Goal: Information Seeking & Learning: Learn about a topic

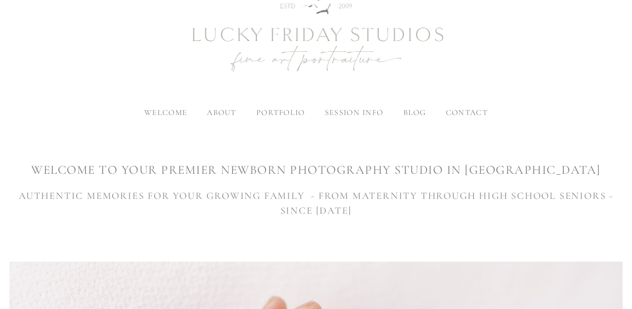
scroll to position [117, 0]
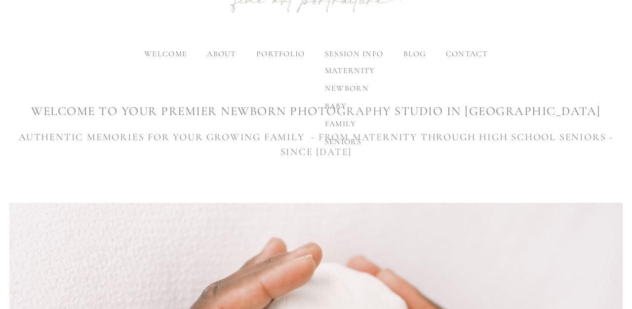
click at [349, 56] on label "session info" at bounding box center [354, 54] width 58 height 10
click at [0, 0] on input "session info" at bounding box center [0, 0] width 0 height 0
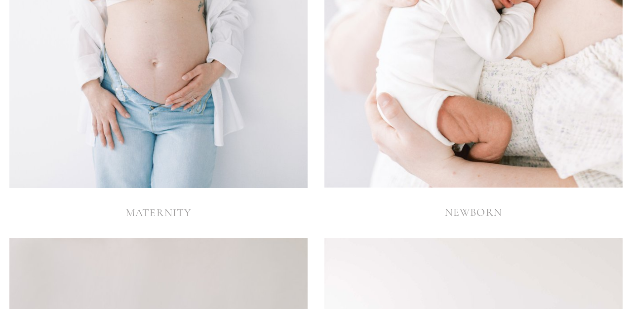
scroll to position [2107, 0]
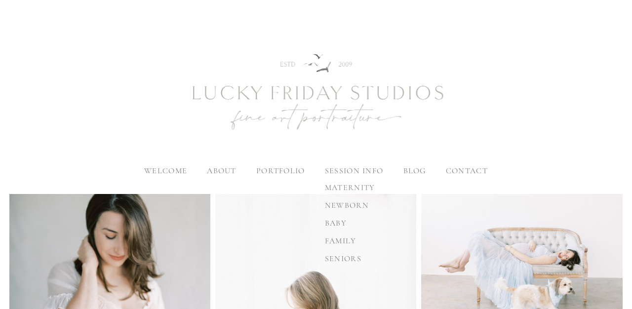
click at [376, 169] on label "session info" at bounding box center [354, 171] width 58 height 10
click at [0, 0] on input "session info" at bounding box center [0, 0] width 0 height 0
click at [361, 184] on span "maternity" at bounding box center [350, 188] width 50 height 10
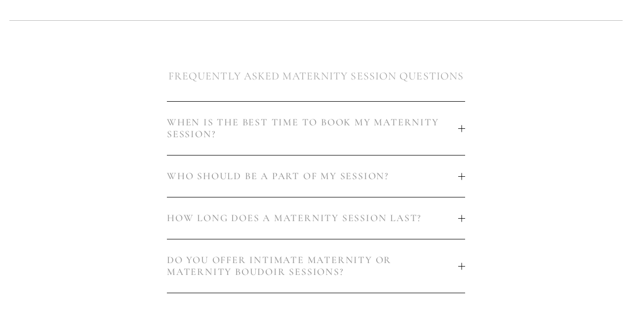
scroll to position [486, 0]
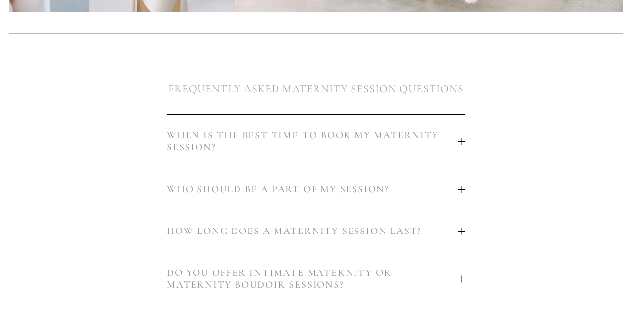
click at [338, 146] on span "WHEN IS THE BEST TIME TO BOOK MY MATERNITY SESSION?" at bounding box center [312, 141] width 291 height 24
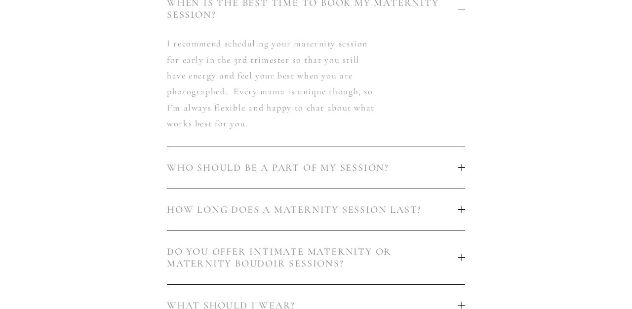
scroll to position [620, 0]
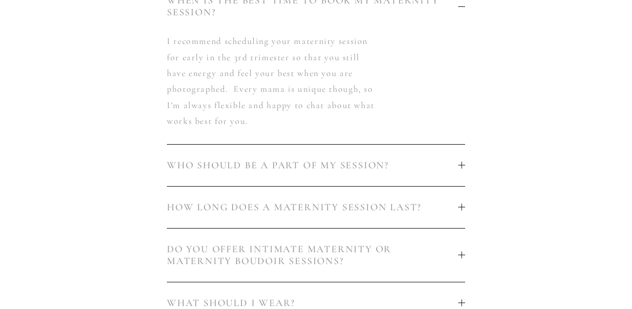
click at [232, 158] on button "WHO SHOULD BE A PART OF MY SESSION?" at bounding box center [316, 165] width 298 height 41
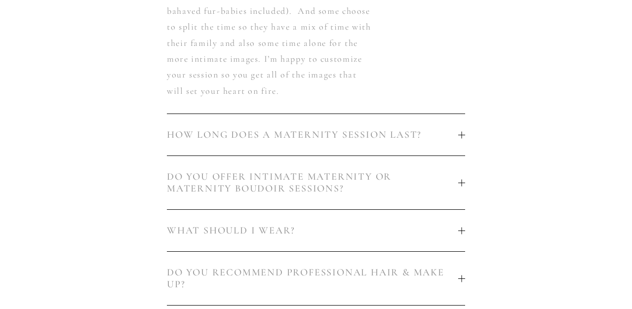
scroll to position [761, 0]
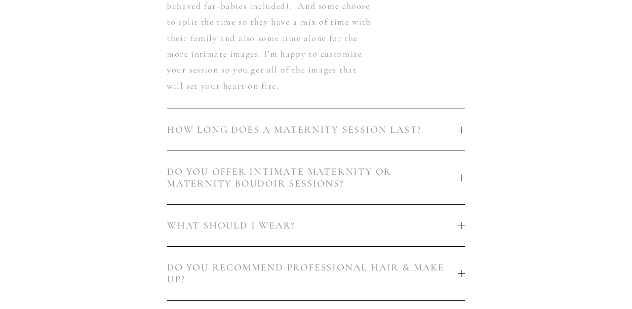
click at [262, 120] on button "HOW LONG DOES A MATERNITY SESSION LAST?" at bounding box center [316, 129] width 298 height 41
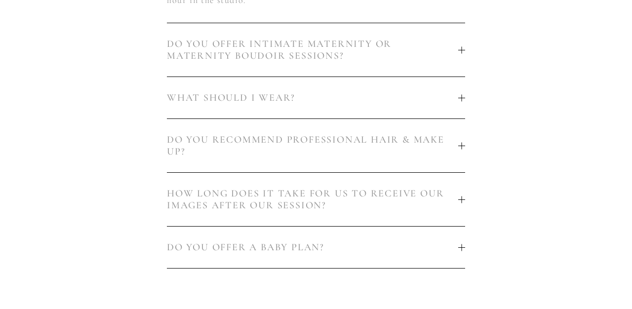
scroll to position [690, 0]
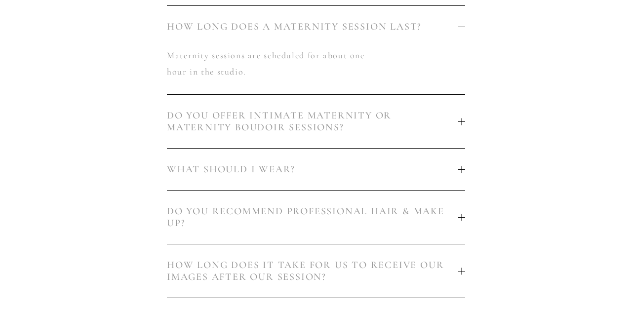
click at [203, 164] on span "WHAT SHOULD I WEAR?" at bounding box center [312, 169] width 291 height 12
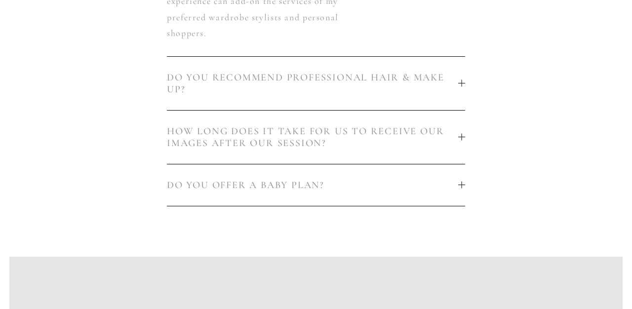
scroll to position [1015, 0]
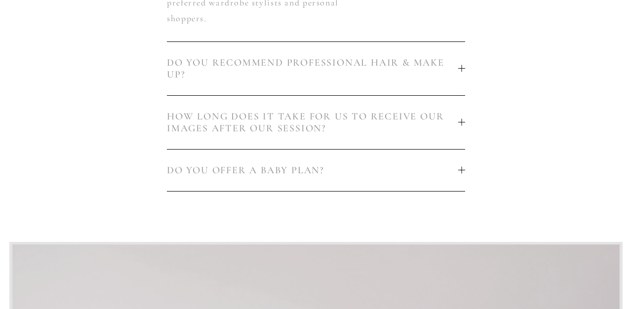
click at [216, 71] on span "DO YOU RECOMMEND PROFESSIONAL HAIR & MAKE UP?" at bounding box center [312, 69] width 291 height 24
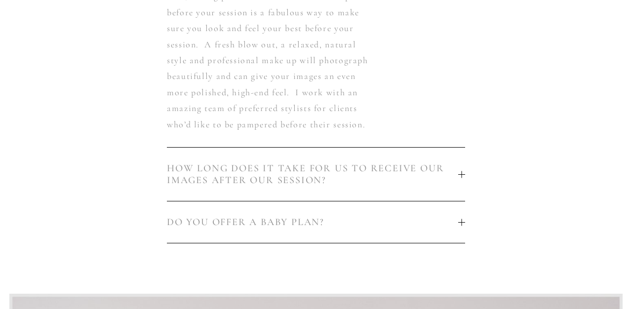
scroll to position [967, 0]
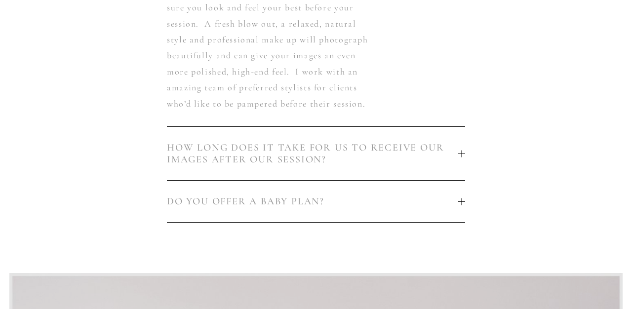
click at [208, 151] on span "HOW LONG DOES IT TAKE FOR US TO RECEIVE OUR IMAGES AFTER OUR SESSION?" at bounding box center [312, 154] width 291 height 24
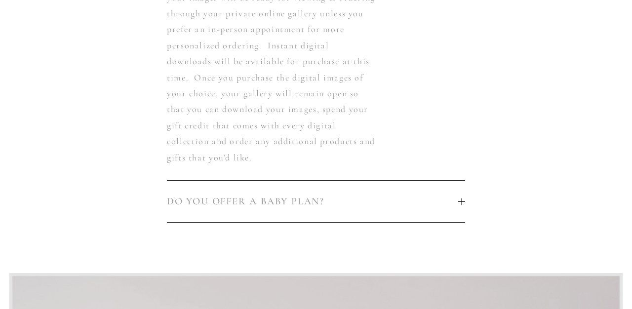
click at [209, 195] on span "DO YOU OFFER A BABY PLAN?" at bounding box center [312, 201] width 291 height 12
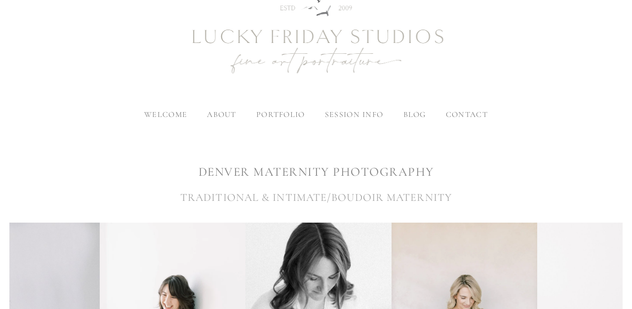
scroll to position [61, 0]
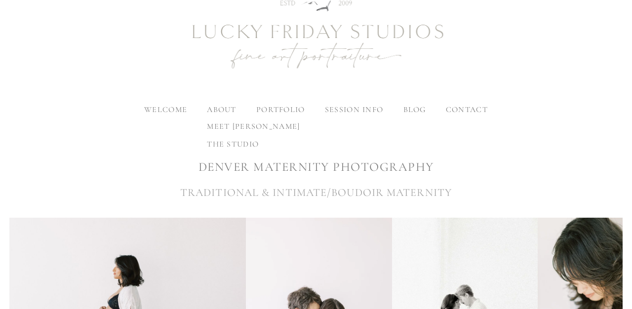
click at [216, 142] on span "the studio" at bounding box center [233, 144] width 52 height 10
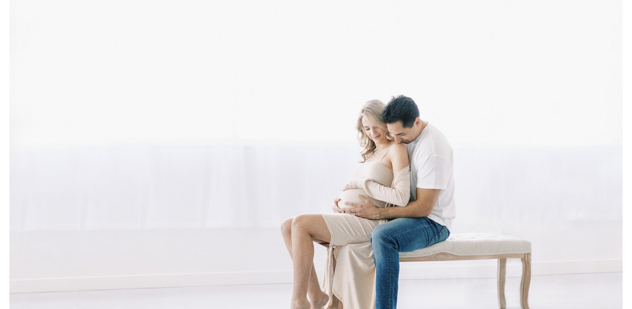
scroll to position [9420, 0]
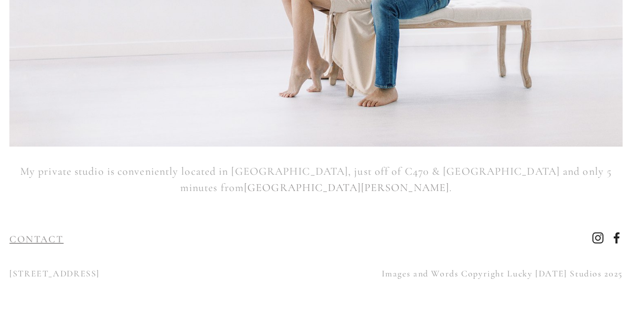
click at [56, 238] on link "CONTACT" at bounding box center [36, 239] width 54 height 12
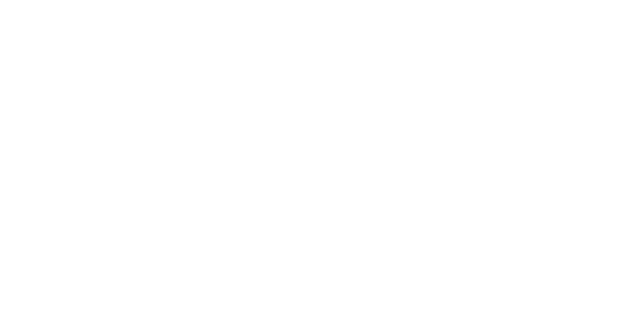
scroll to position [867, 0]
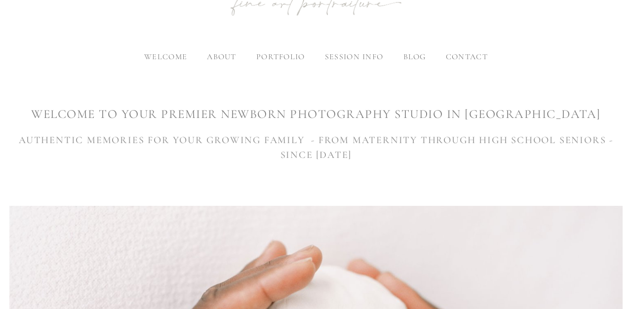
scroll to position [203, 0]
